Goal: Task Accomplishment & Management: Find specific page/section

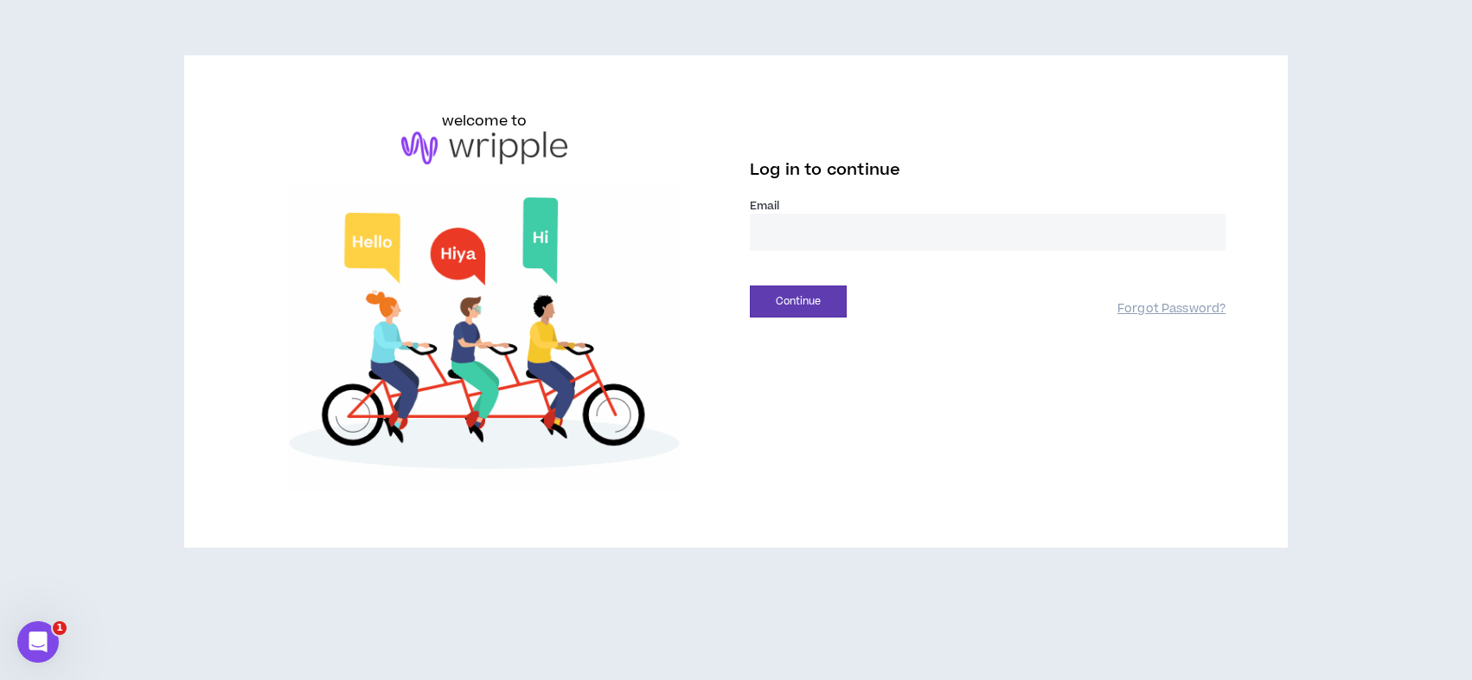
click at [811, 240] on input "email" at bounding box center [988, 232] width 476 height 37
type input "**********"
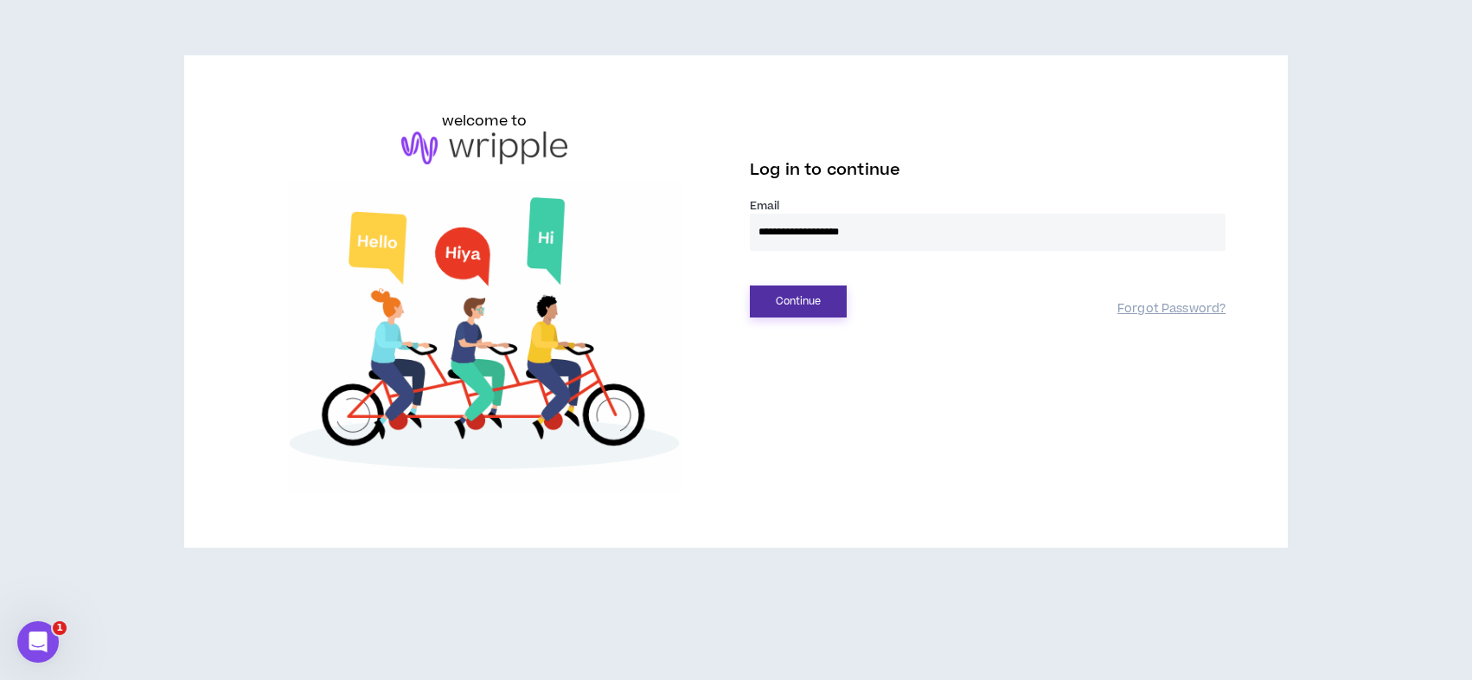
click at [815, 310] on button "Continue" at bounding box center [798, 301] width 97 height 32
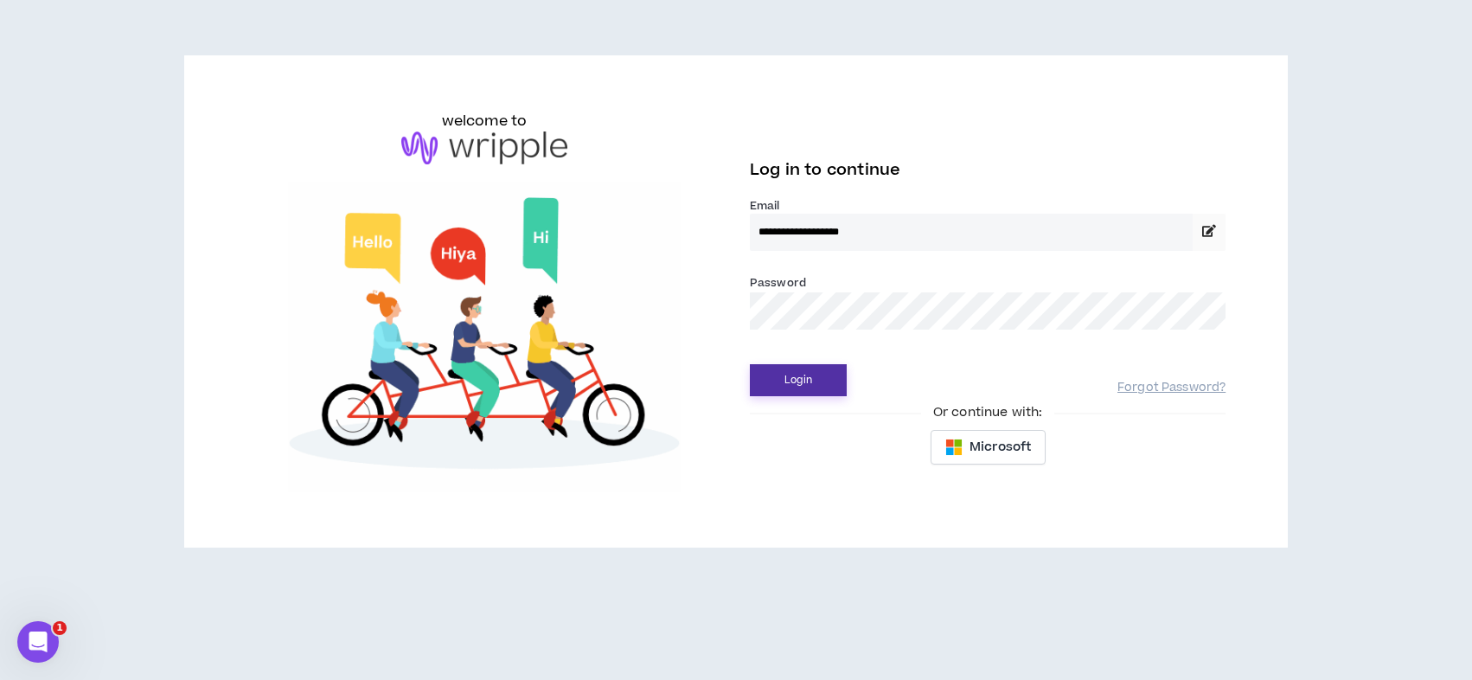
click at [750, 364] on button "Login" at bounding box center [798, 380] width 97 height 32
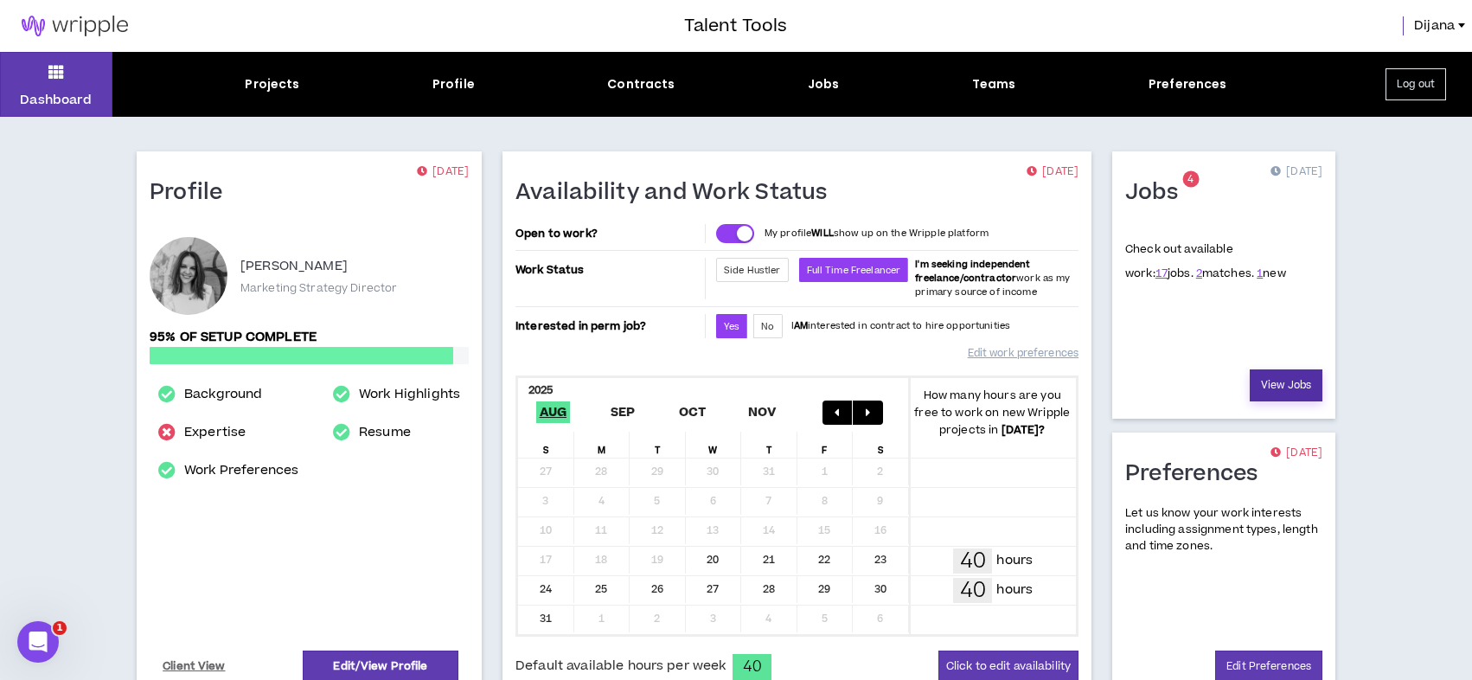
click at [1298, 390] on link "View Jobs" at bounding box center [1286, 385] width 73 height 32
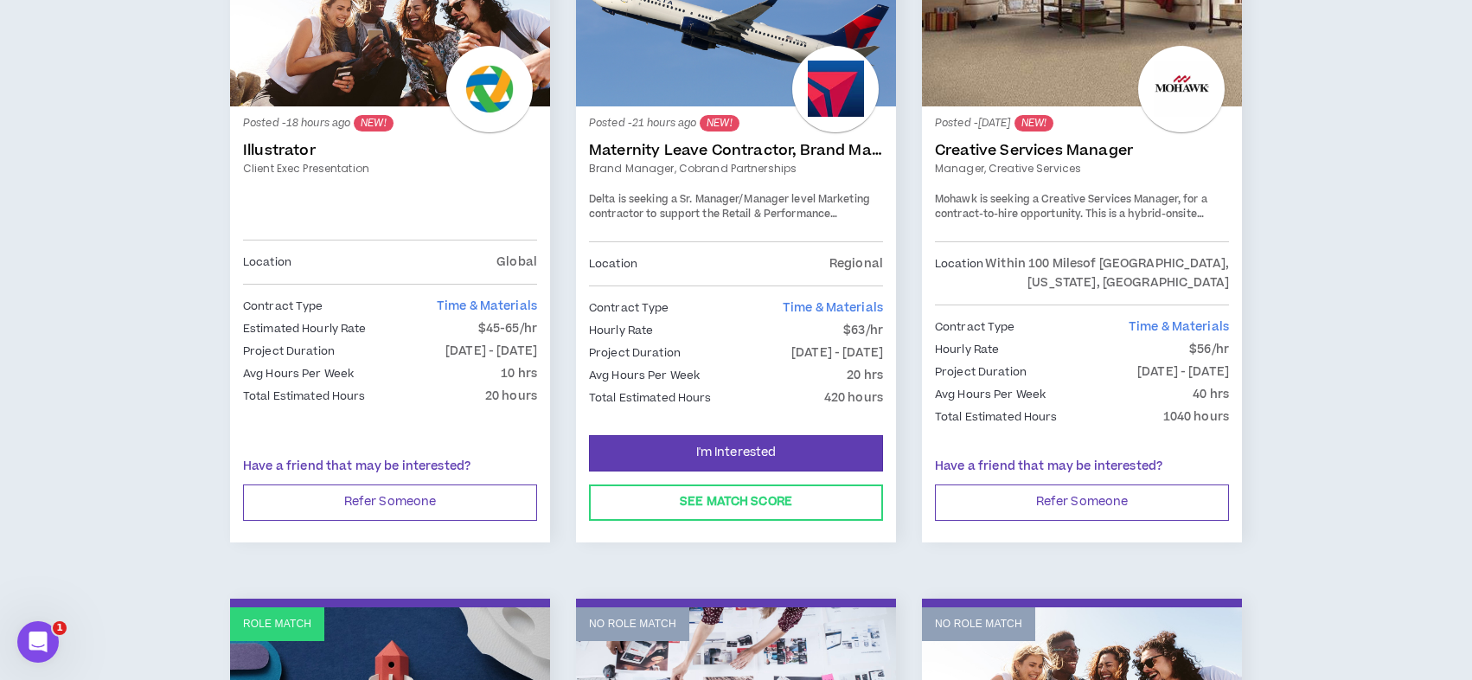
scroll to position [427, 0]
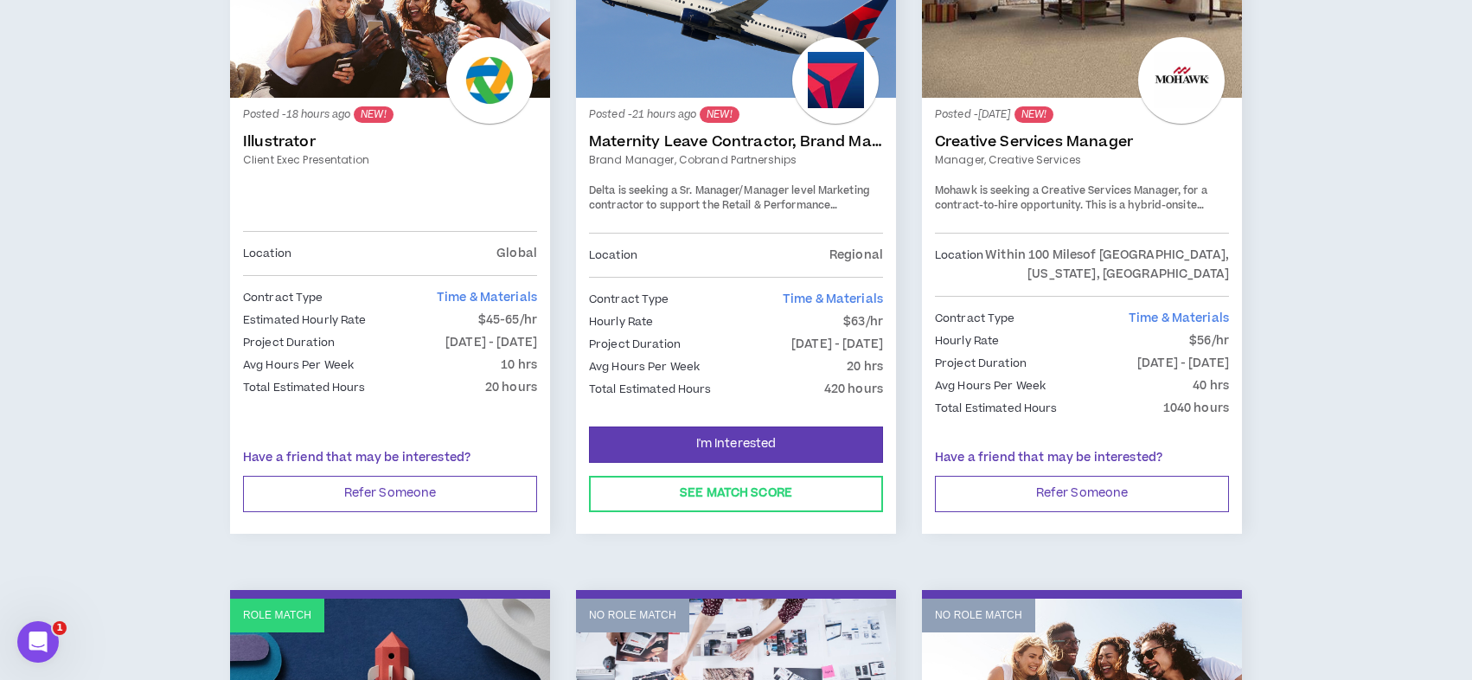
click at [733, 141] on link "Maternity Leave Contractor, Brand Marketing Manager (Cobrand Partnerships)" at bounding box center [736, 141] width 294 height 17
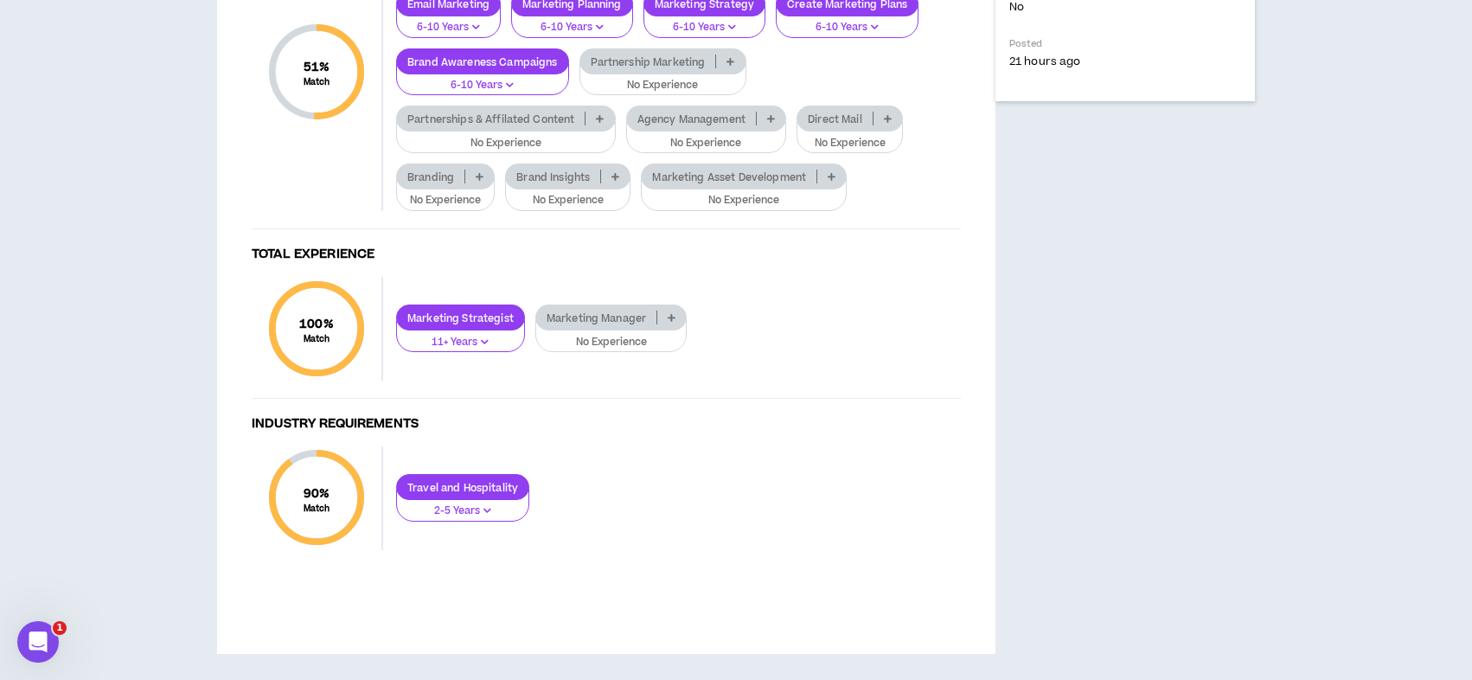
scroll to position [1360, 0]
